Goal: Information Seeking & Learning: Learn about a topic

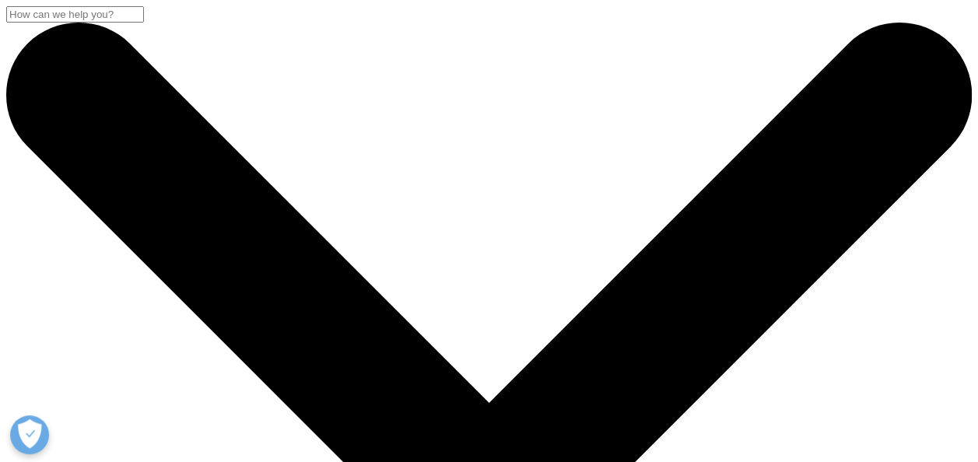
drag, startPoint x: 325, startPoint y: 129, endPoint x: 330, endPoint y: 103, distance: 26.9
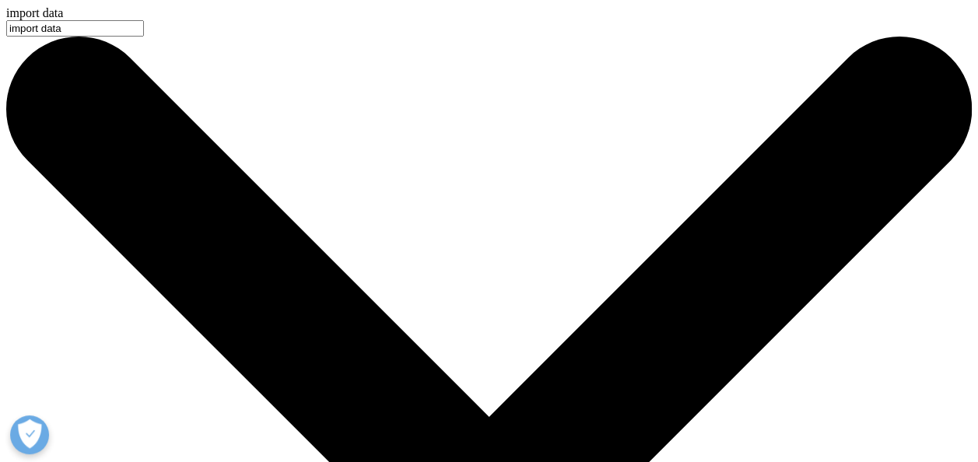
type input "import data"
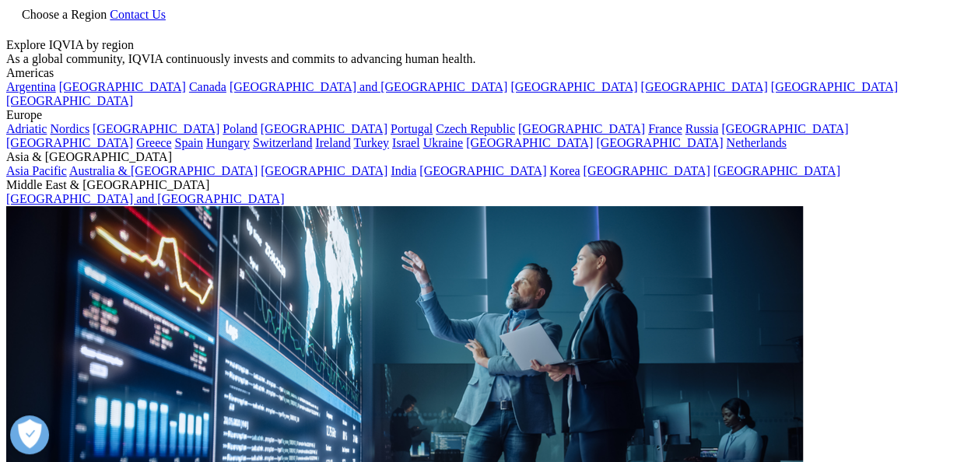
scroll to position [296, 0]
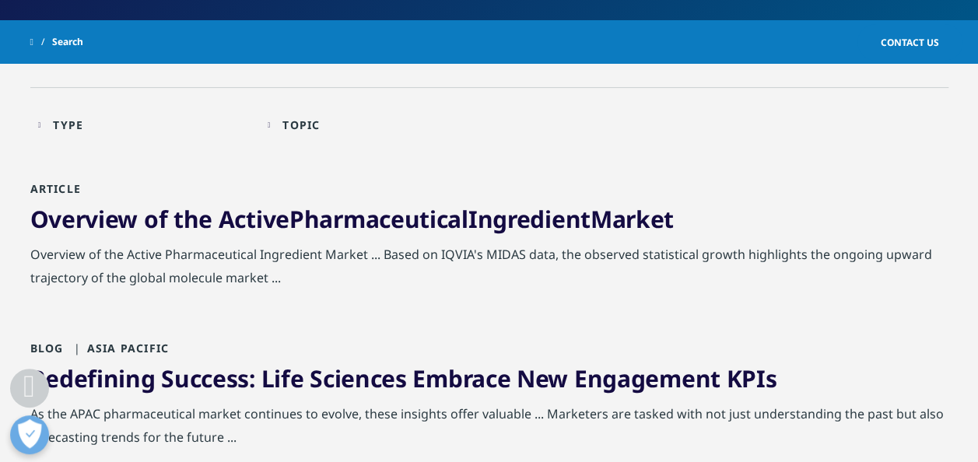
click at [86, 116] on div "Type Loading Clear Or/And Operator" at bounding box center [145, 125] width 214 height 37
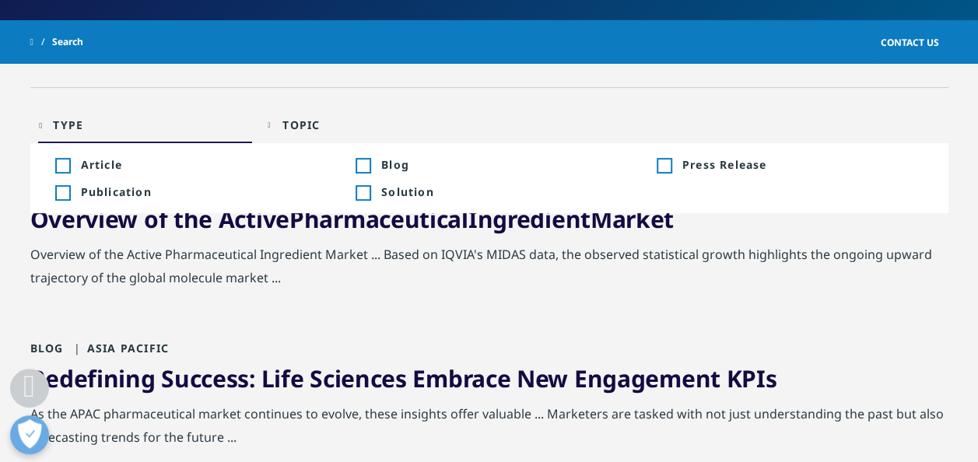
click at [86, 116] on div "Type Loading Clear Or/And Operator" at bounding box center [145, 125] width 214 height 37
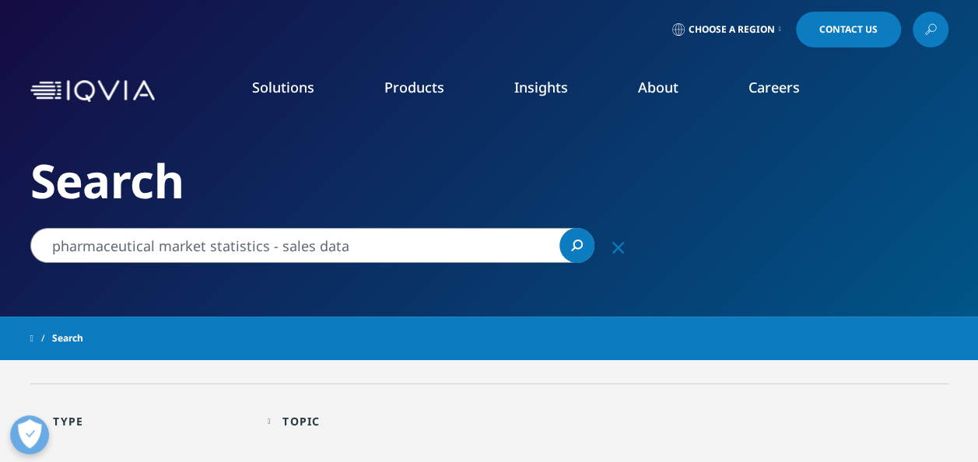
click at [274, 251] on input "pharmaceutical market statistics - sales data" at bounding box center [312, 245] width 564 height 35
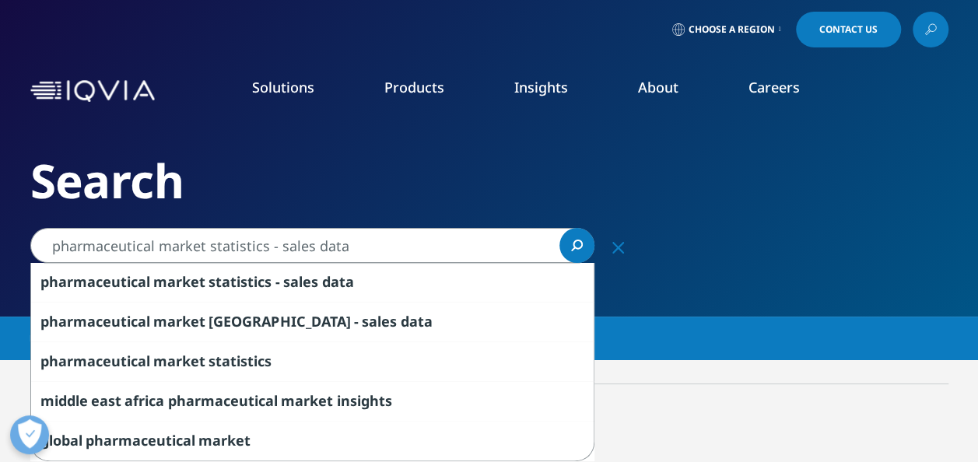
click at [431, 242] on input "pharmaceutical market statistics - sales data" at bounding box center [312, 245] width 564 height 35
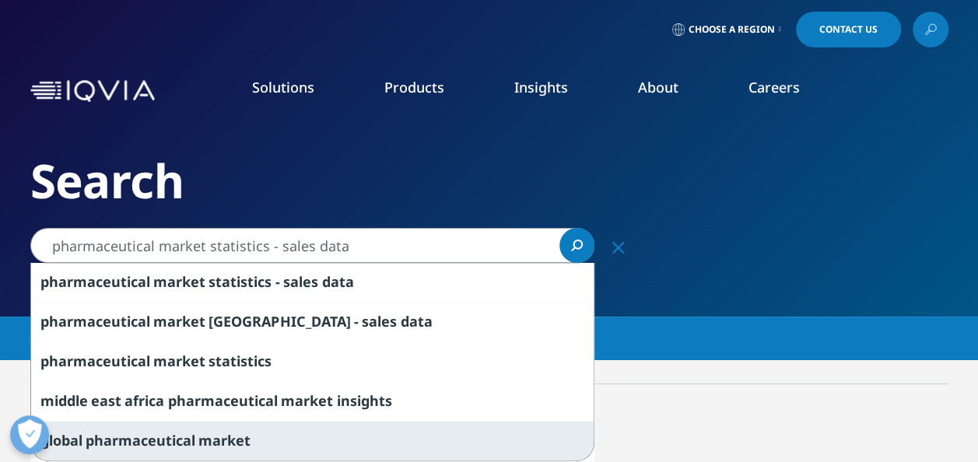
scroll to position [93, 0]
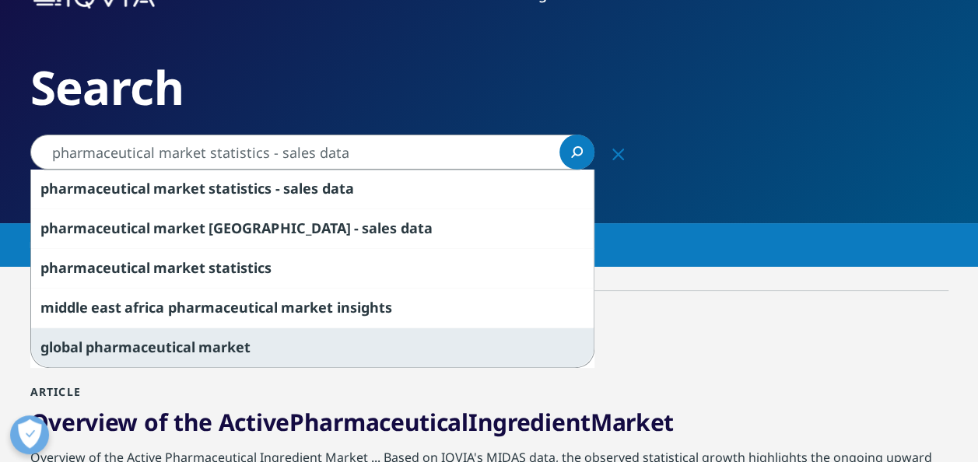
click at [242, 355] on div "global pharmaceutical market" at bounding box center [312, 348] width 563 height 40
type input "global pharmaceutical market"
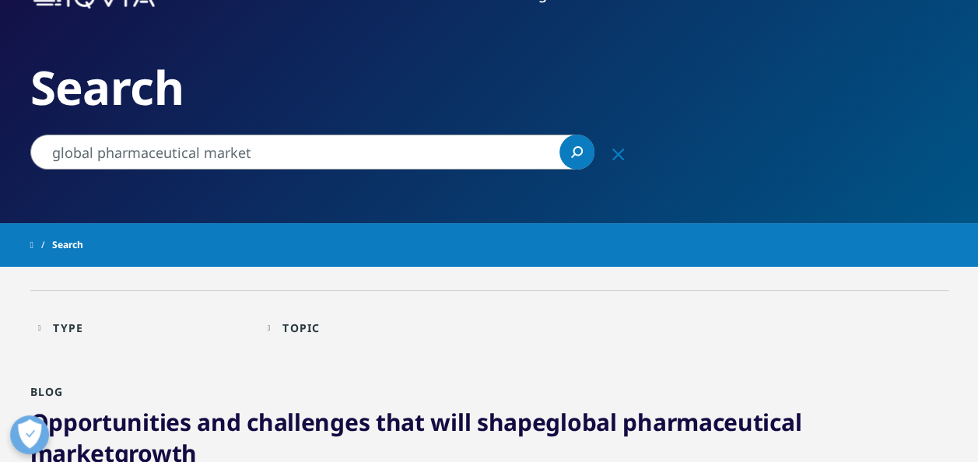
click at [568, 160] on link "Search Loading" at bounding box center [576, 152] width 35 height 35
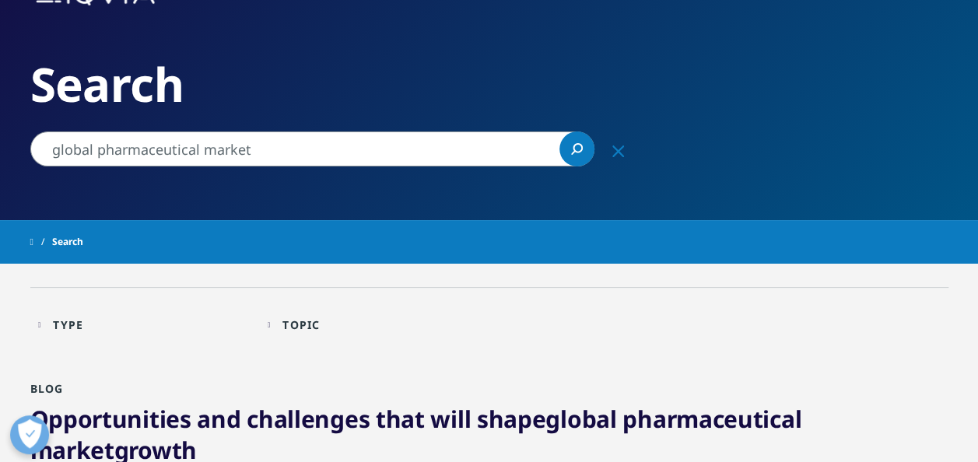
scroll to position [98, 0]
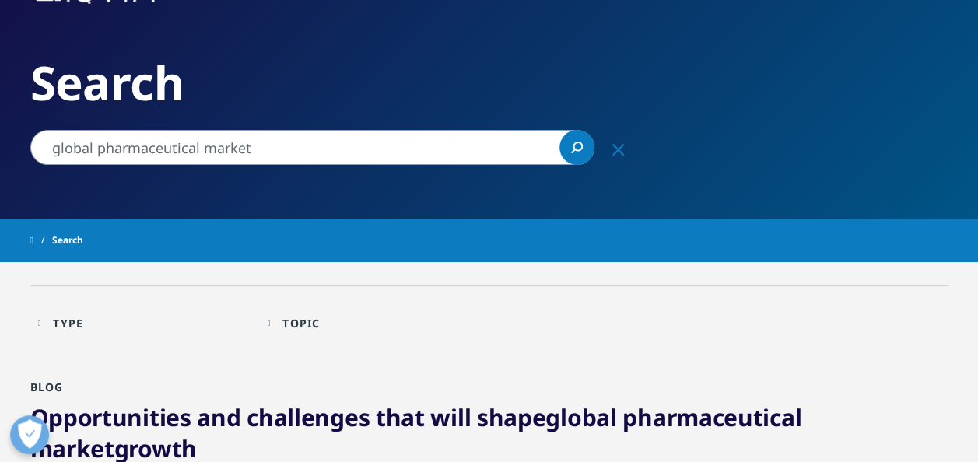
click at [632, 411] on span "pharmaceutical" at bounding box center [711, 417] width 179 height 32
